Goal: Navigation & Orientation: Find specific page/section

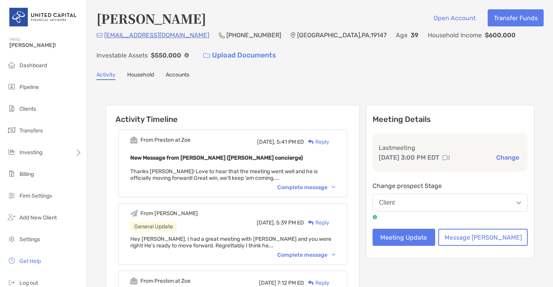
click at [31, 85] on span "Pipeline" at bounding box center [28, 87] width 19 height 7
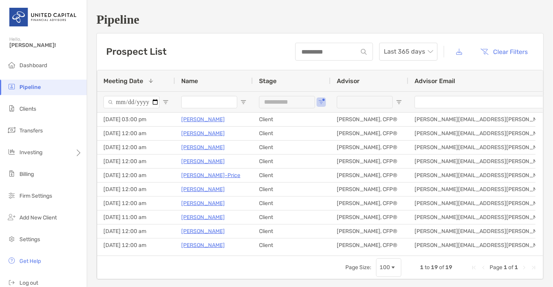
click at [45, 110] on li "Clients" at bounding box center [43, 109] width 87 height 16
